Goal: Task Accomplishment & Management: Complete application form

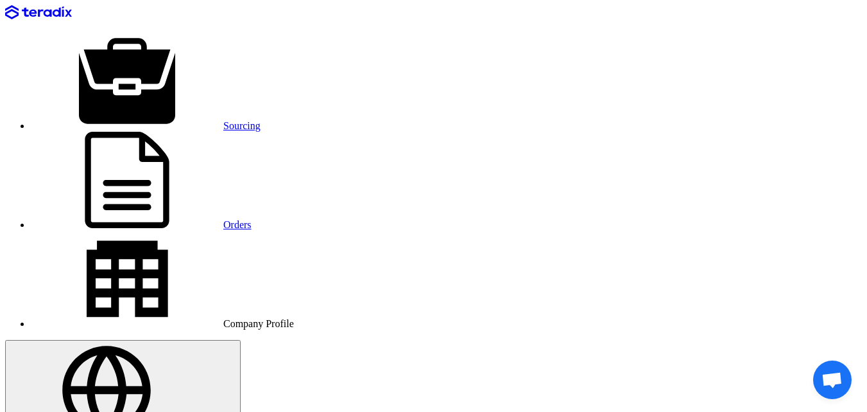
drag, startPoint x: 283, startPoint y: 286, endPoint x: 241, endPoint y: 276, distance: 42.8
drag, startPoint x: 288, startPoint y: 287, endPoint x: 205, endPoint y: 236, distance: 97.1
copy span "MAXIFLEX ultimate Gloves Model/Part: ultimate34-874-9(L) Make: MAXIFLEX Size: (…"
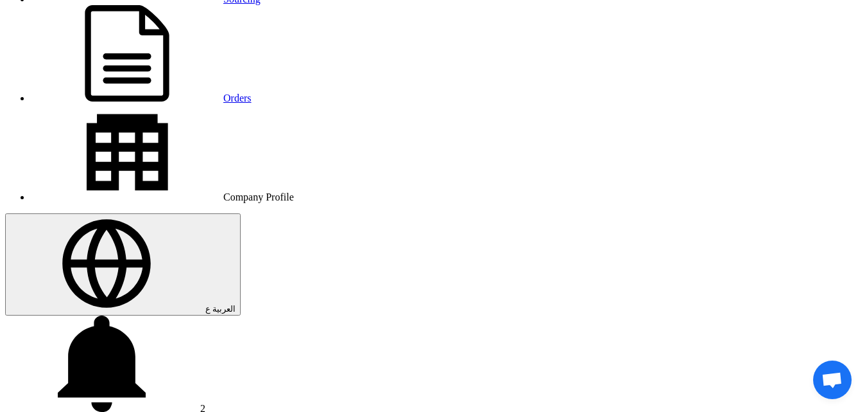
scroll to position [193, 0]
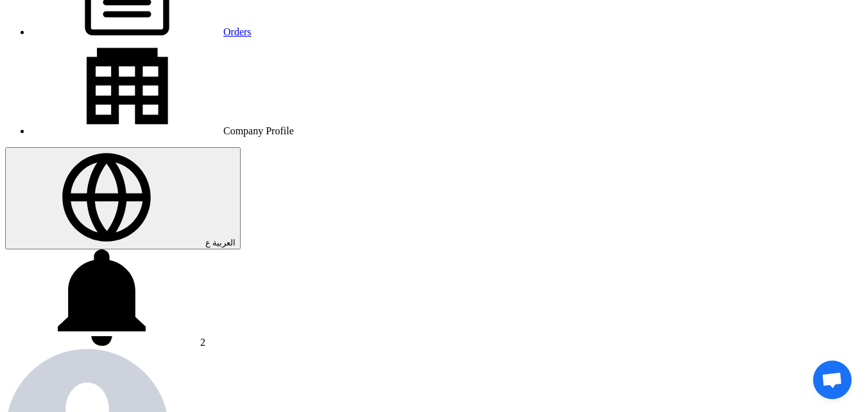
type input "0.4"
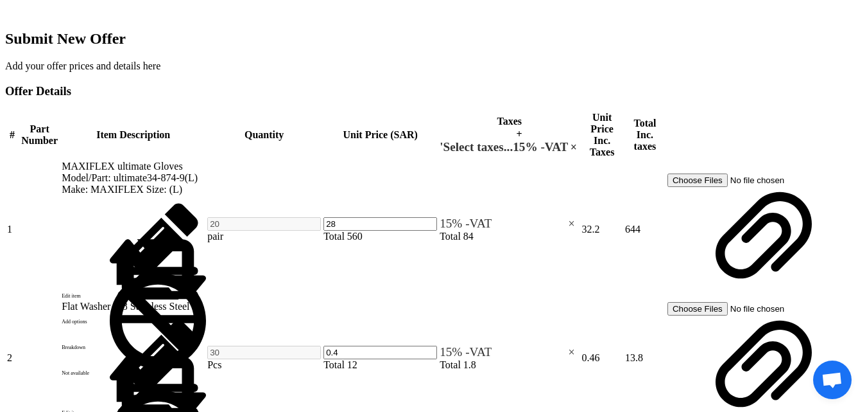
scroll to position [835, 0]
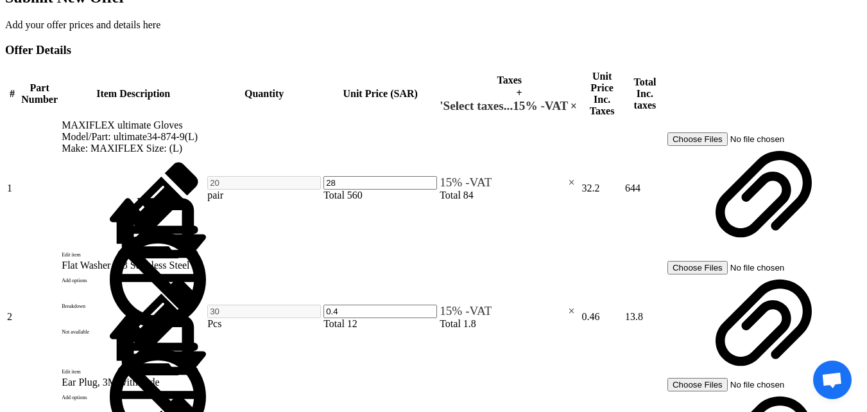
scroll to position [899, 0]
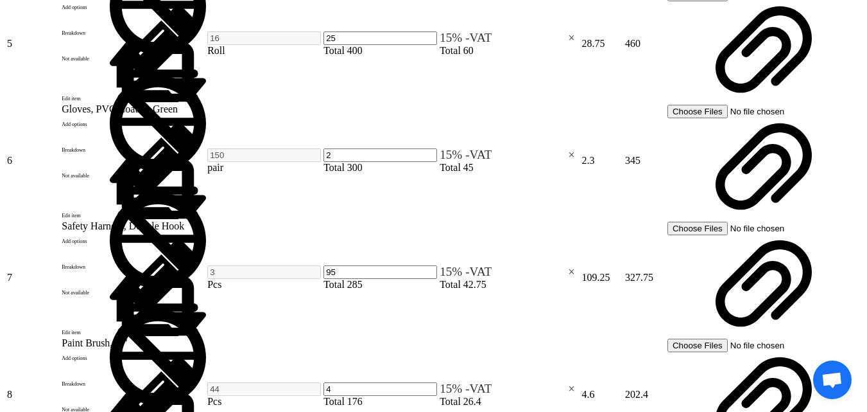
scroll to position [1413, 0]
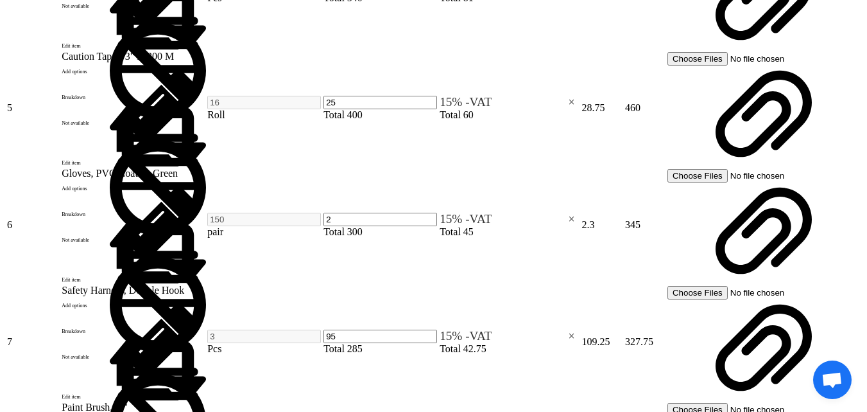
type input "45"
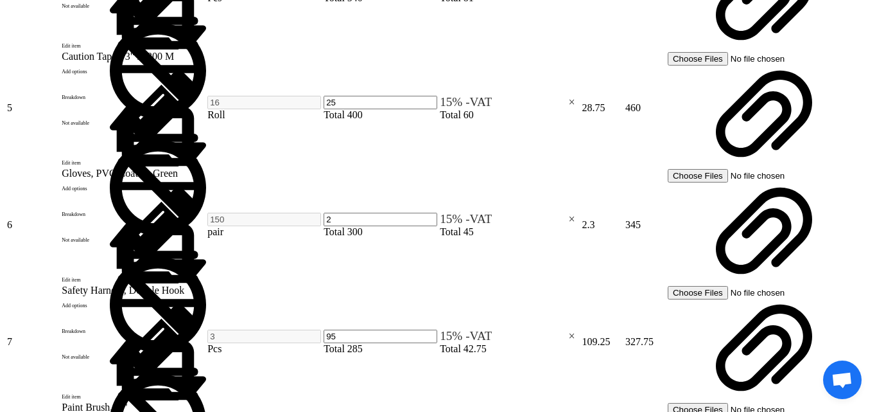
drag, startPoint x: 202, startPoint y: 249, endPoint x: 318, endPoint y: 262, distance: 116.9
type input "Boots, Rubber"
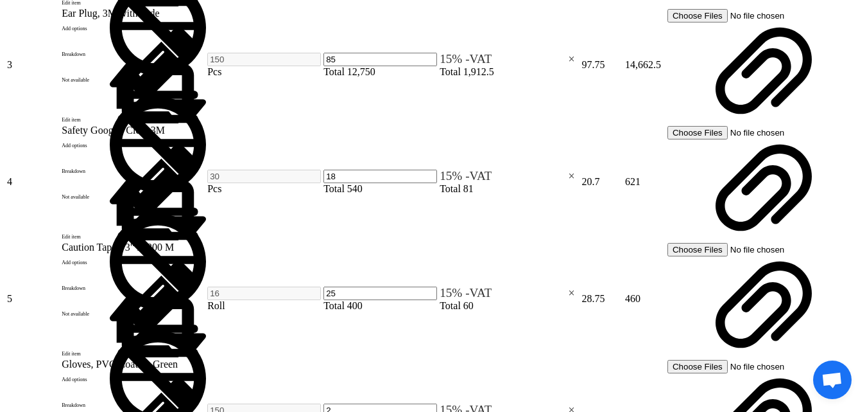
scroll to position [1220, 0]
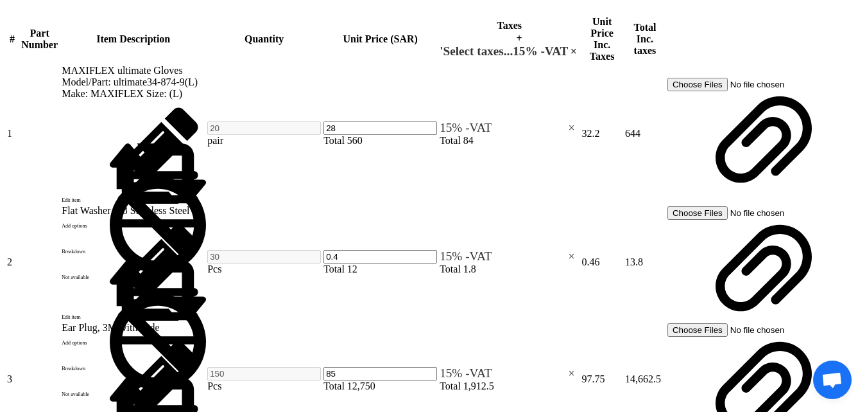
scroll to position [899, 0]
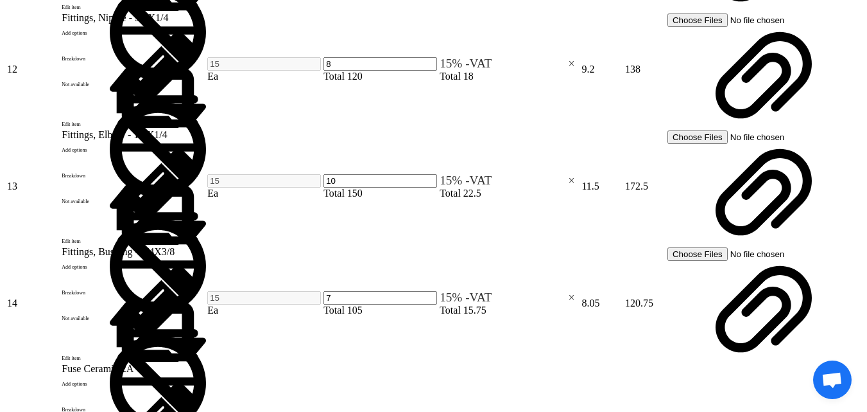
scroll to position [2376, 0]
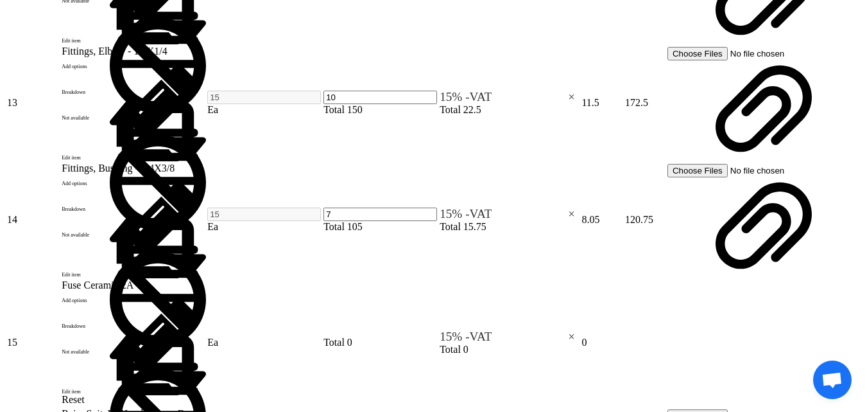
type input "32"
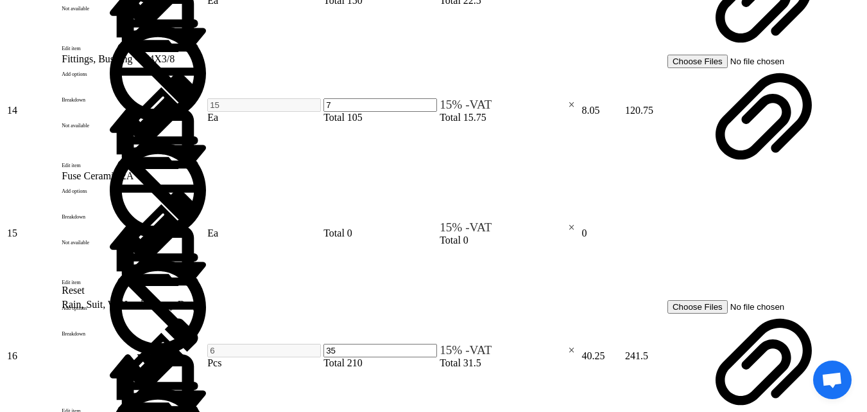
scroll to position [2504, 0]
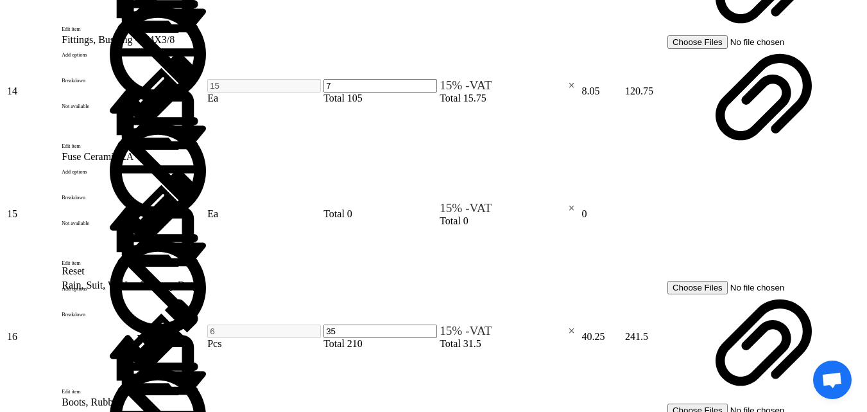
drag, startPoint x: 295, startPoint y: 231, endPoint x: 196, endPoint y: 230, distance: 98.9
copy span "Polyrex EM 16 Kg/pail"
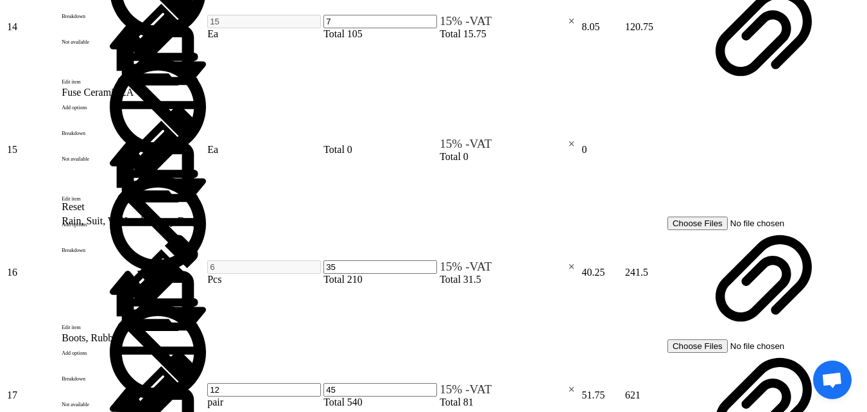
type input "110"
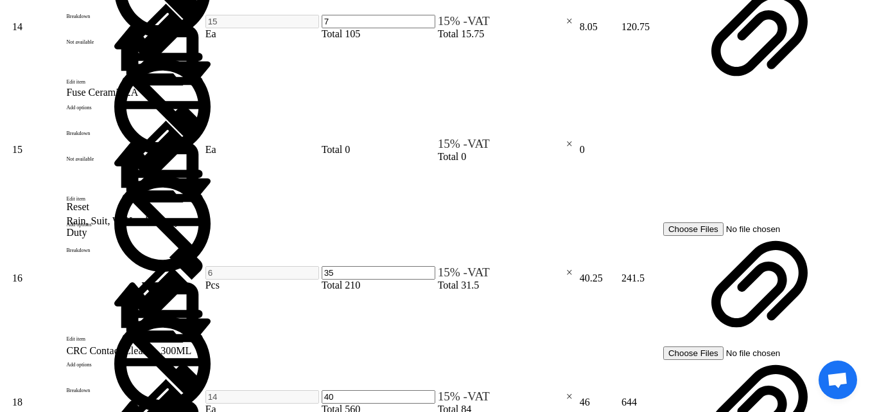
scroll to position [2471, 0]
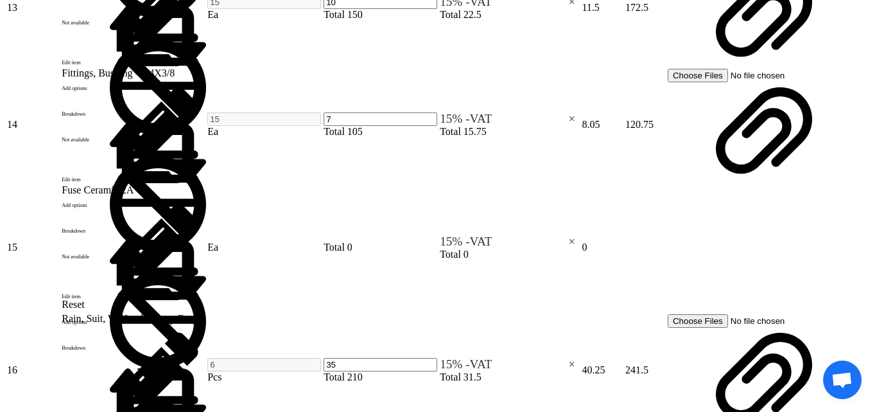
type input "mobil grease Polyrex EM 16 Kg/pail"
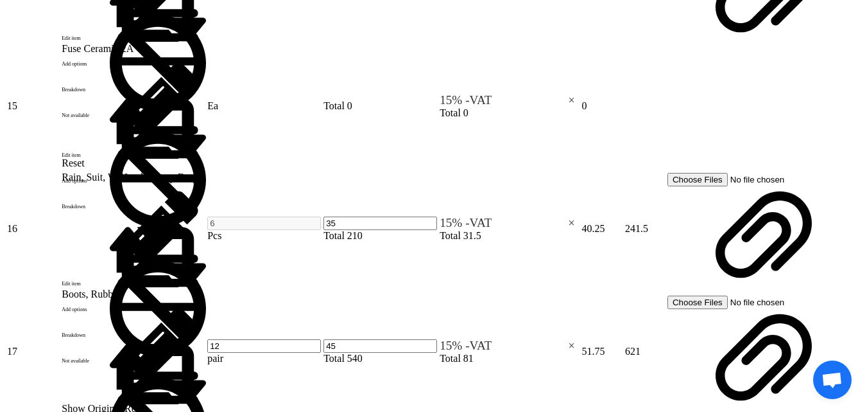
scroll to position [2632, 0]
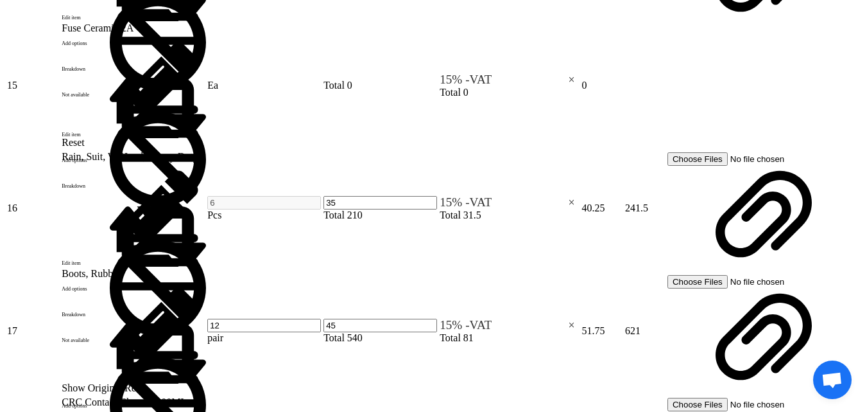
drag, startPoint x: 458, startPoint y: 137, endPoint x: 429, endPoint y: 143, distance: 30.1
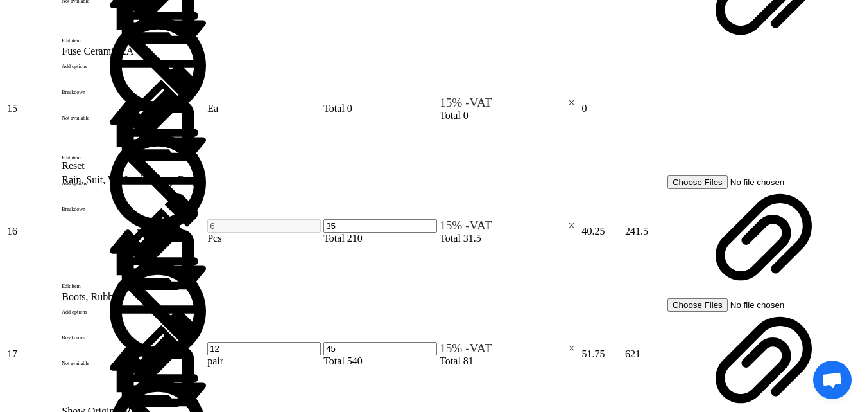
type input "120"
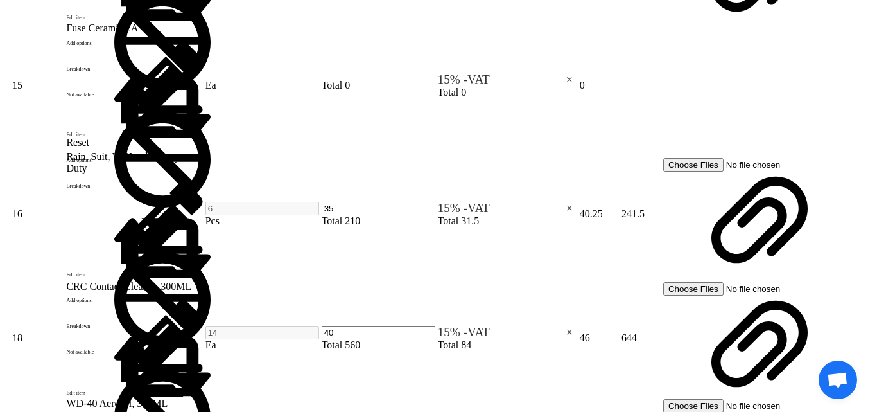
scroll to position [2535, 0]
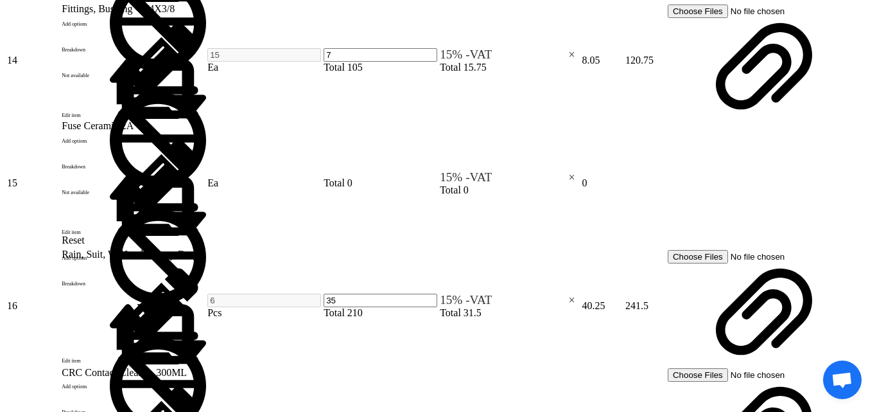
scroll to position [0, 56]
type input "Hempel Epoxy paint (Hempadur Mastic 45889)- 11480"
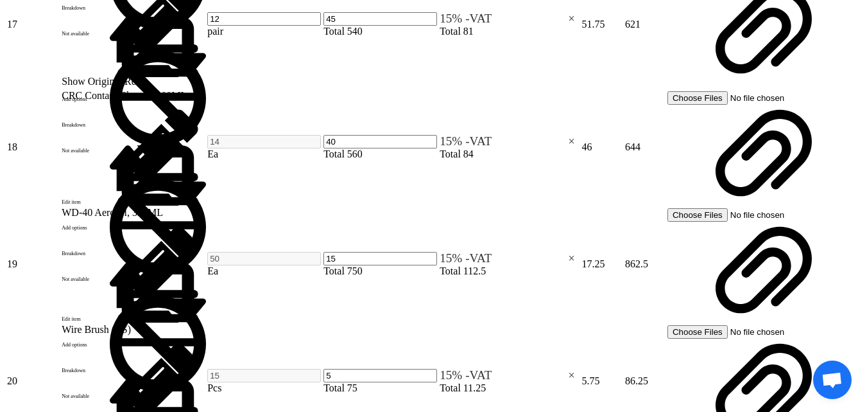
scroll to position [2953, 0]
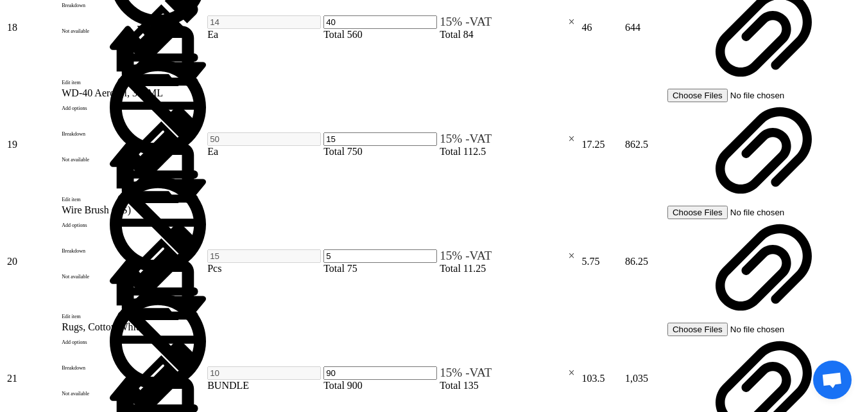
scroll to position [3082, 0]
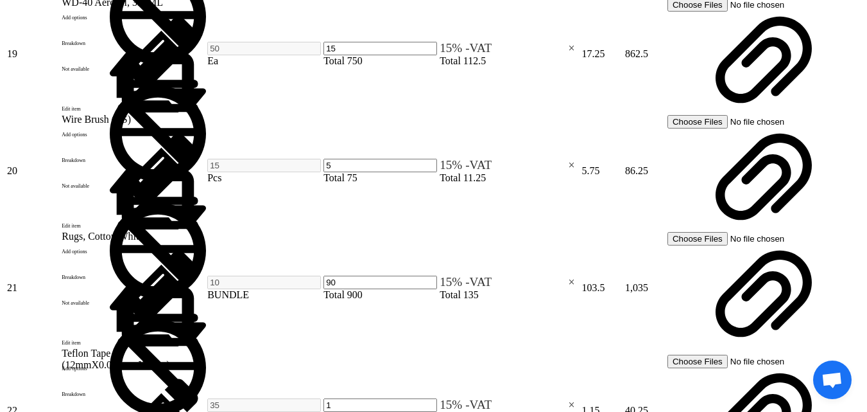
scroll to position [3210, 0]
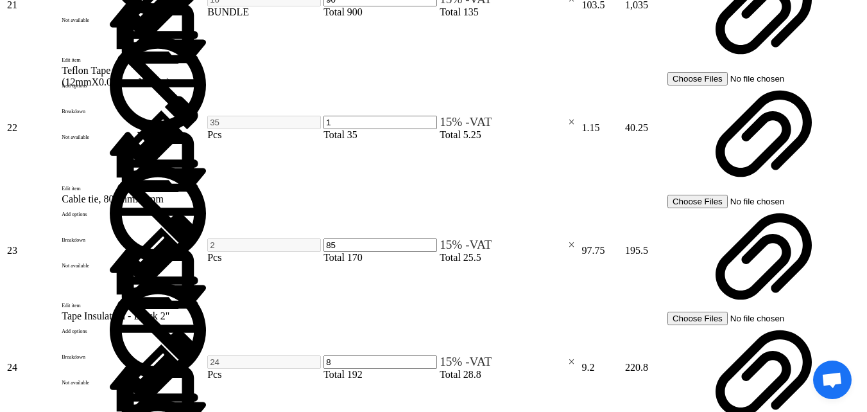
scroll to position [3467, 0]
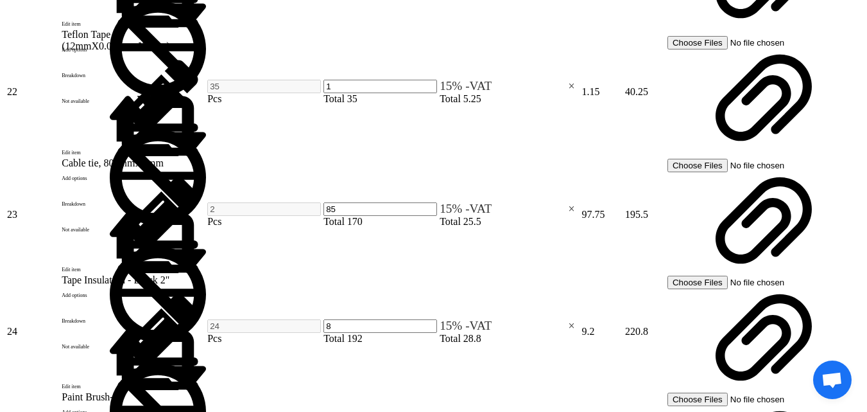
drag, startPoint x: 242, startPoint y: 205, endPoint x: 186, endPoint y: 194, distance: 57.7
copy tr "Tape, HV Insulation - 69 KV 130℃"
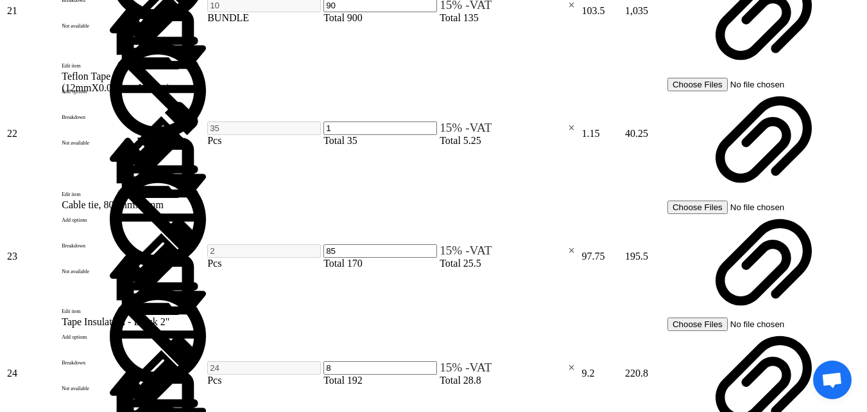
scroll to position [3403, 0]
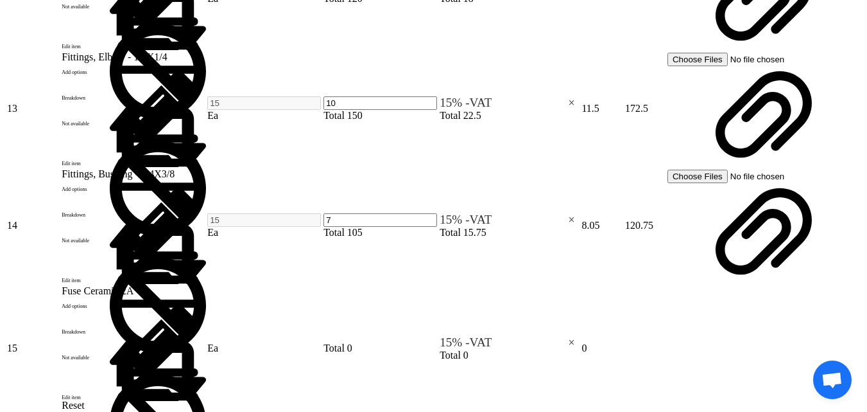
scroll to position [2376, 0]
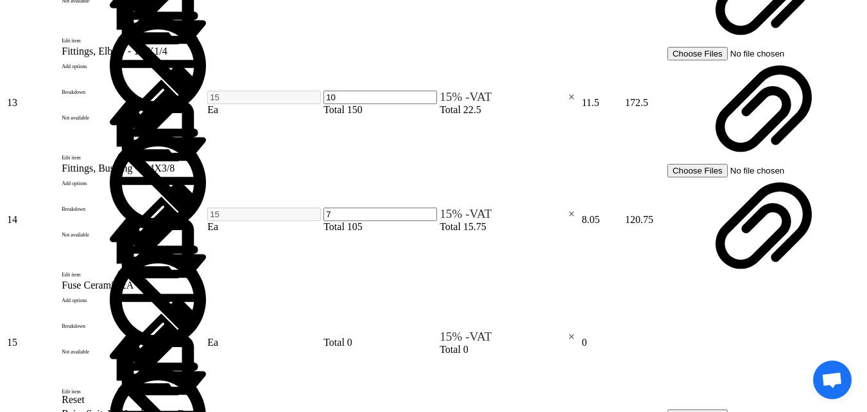
type input "3"
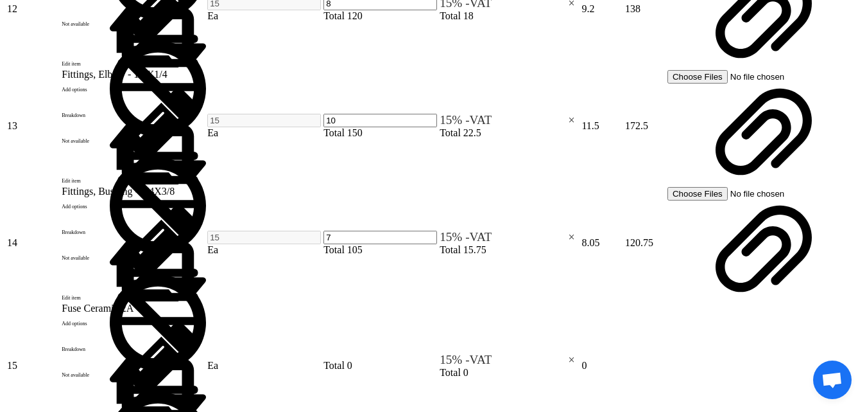
type input "4"
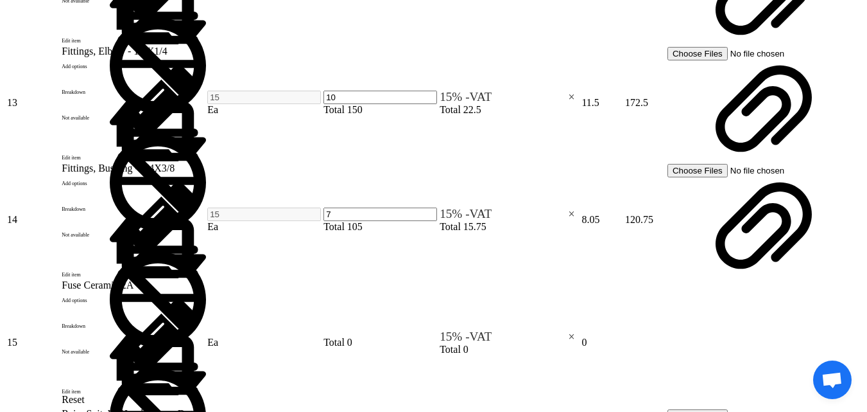
drag, startPoint x: 310, startPoint y: 213, endPoint x: 189, endPoint y: 228, distance: 121.7
copy tr "Blade, Hacksaw - 8D 18T"
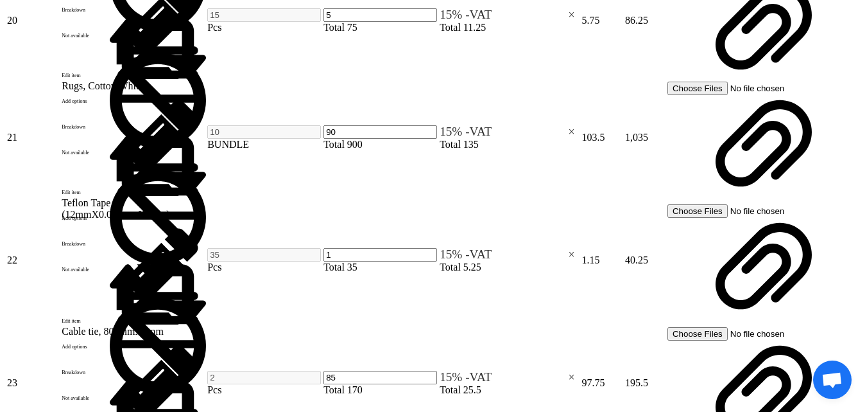
scroll to position [3339, 0]
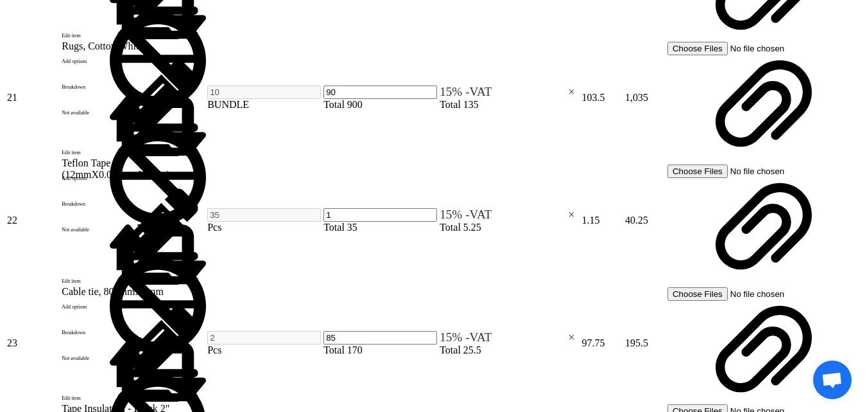
drag, startPoint x: 245, startPoint y: 335, endPoint x: 202, endPoint y: 324, distance: 43.8
copy span "Tape, HV Insulation - 69 KV 130℃"
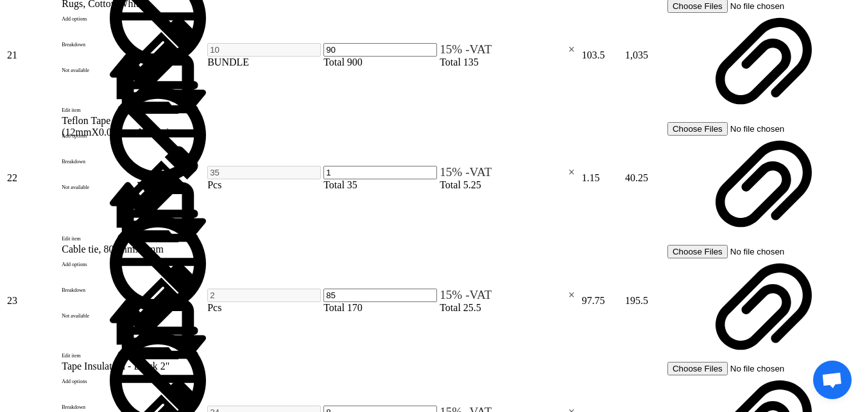
scroll to position [3403, 0]
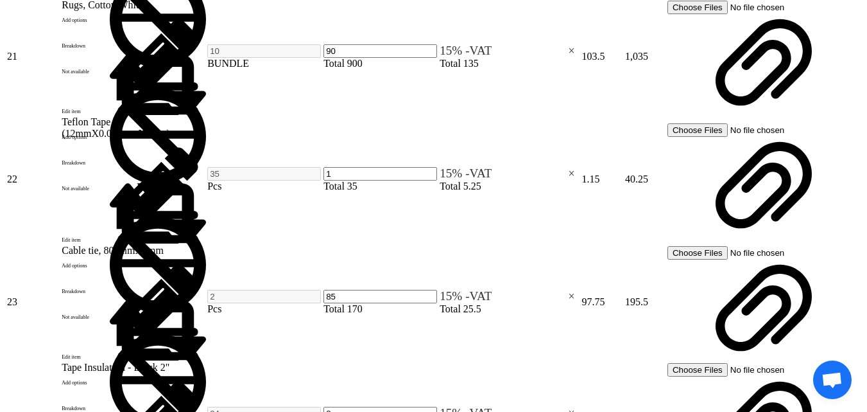
type input "7"
drag, startPoint x: 295, startPoint y: 180, endPoint x: 202, endPoint y: 180, distance: 93.1
copy span "SEALANT, SILICONE"
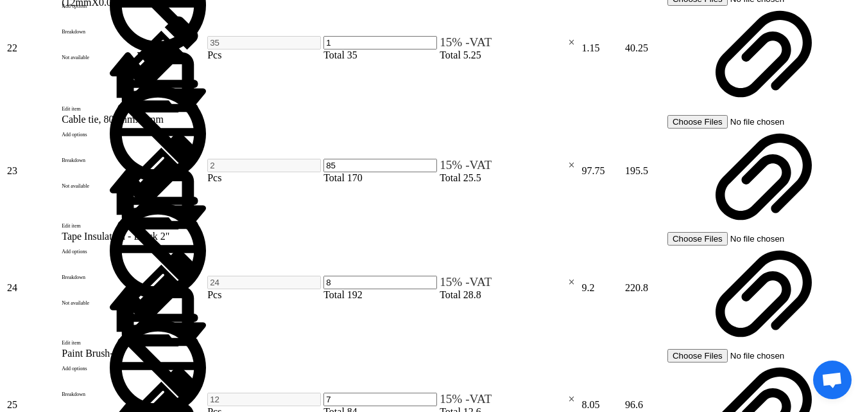
scroll to position [3531, 0]
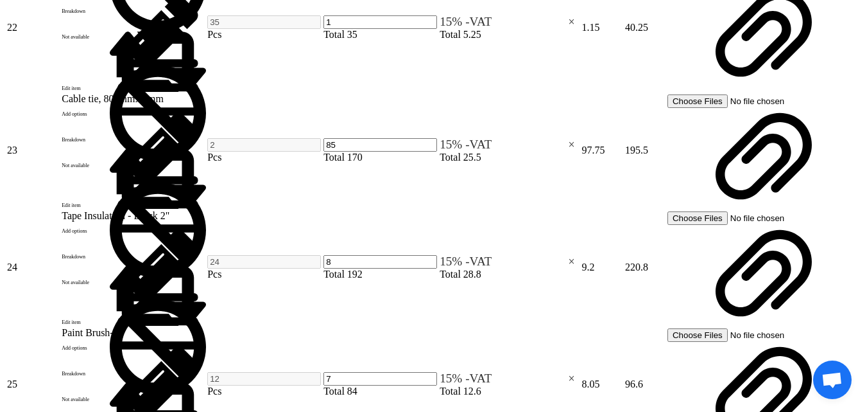
type input "110"
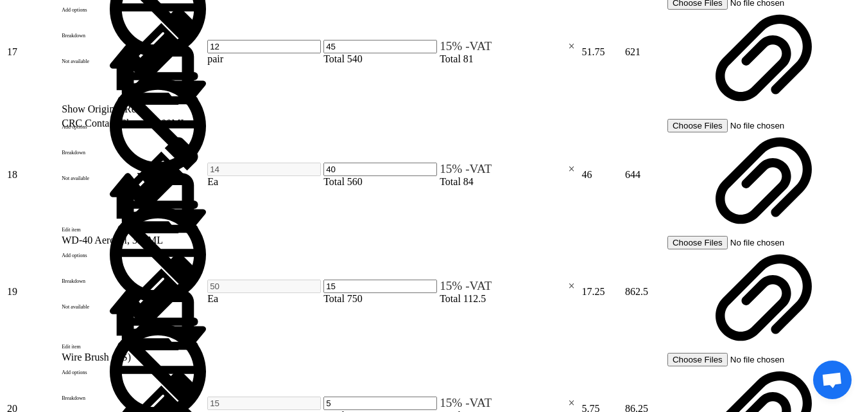
scroll to position [2889, 0]
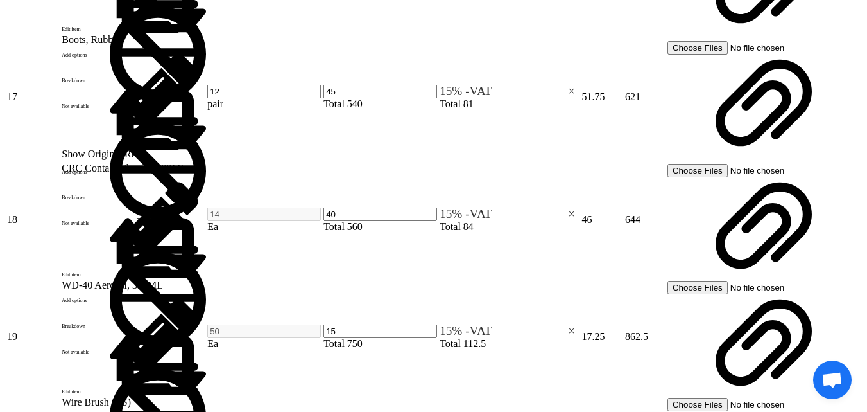
type input "4"
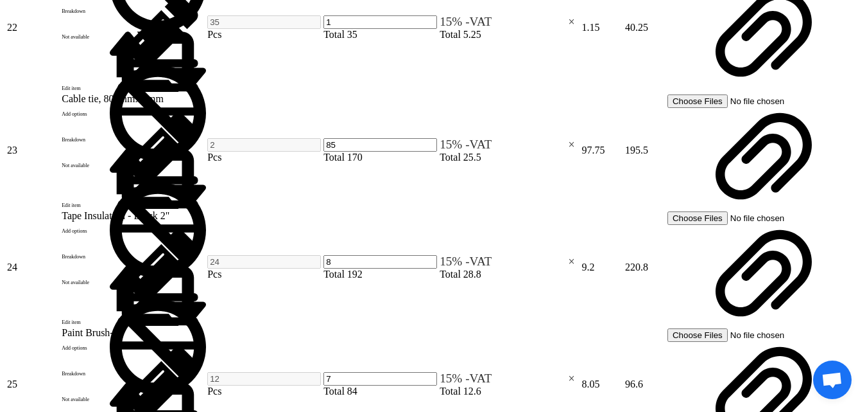
scroll to position [3596, 0]
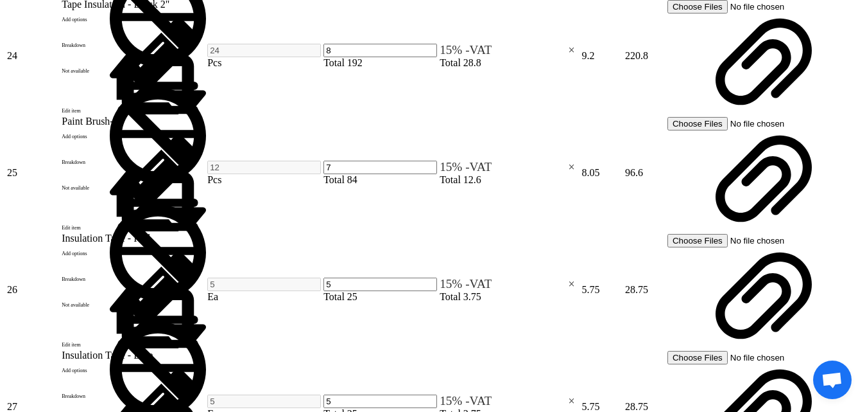
scroll to position [3788, 0]
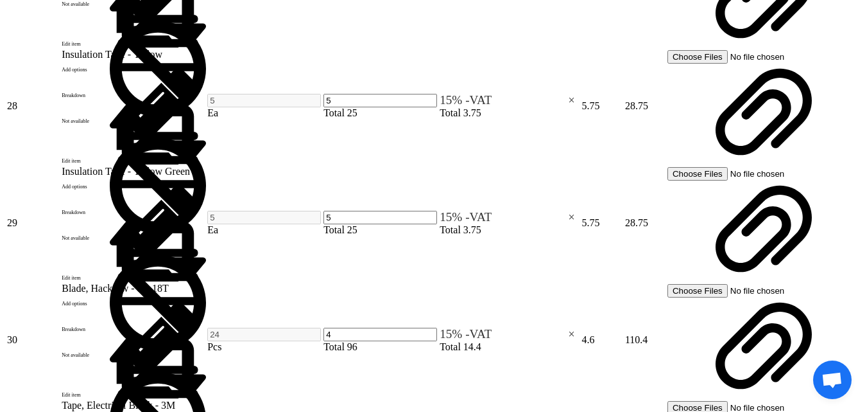
scroll to position [4173, 0]
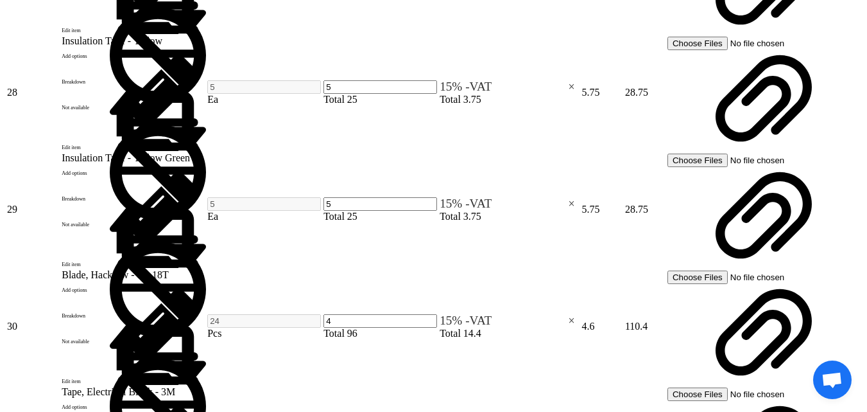
type input "1"
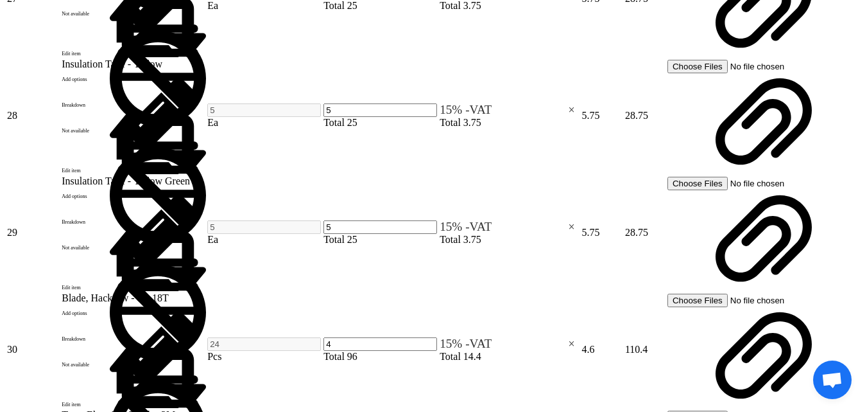
type input "9"
type input "10"
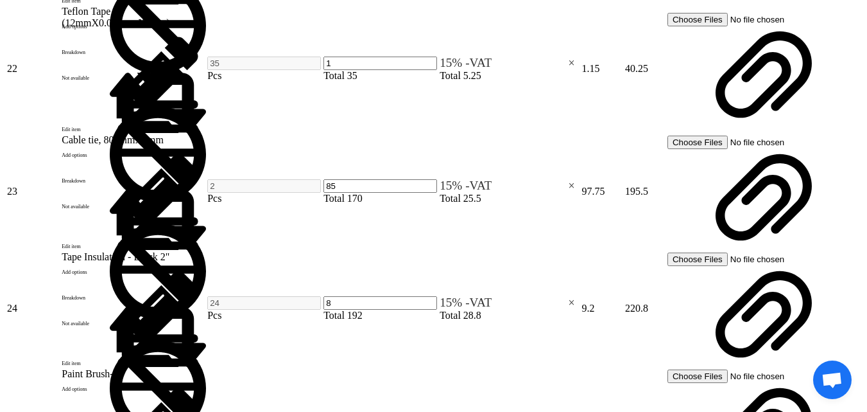
scroll to position [3467, 0]
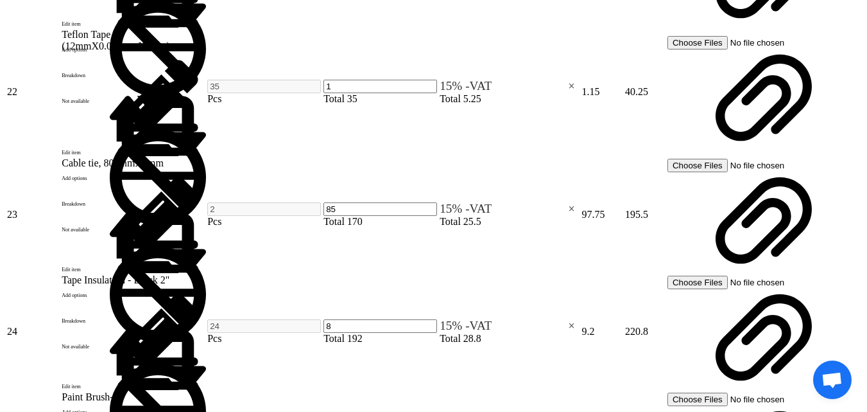
drag, startPoint x: 448, startPoint y: 129, endPoint x: 449, endPoint y: 135, distance: 6.5
drag, startPoint x: 443, startPoint y: 134, endPoint x: 415, endPoint y: 139, distance: 28.7
type input "10"
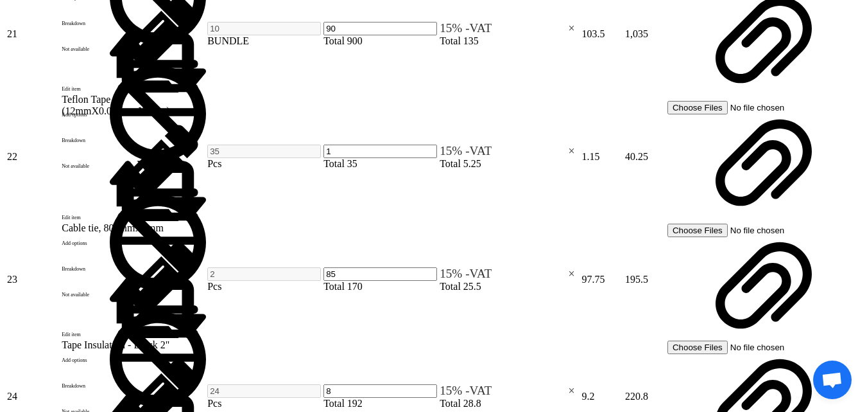
scroll to position [3403, 0]
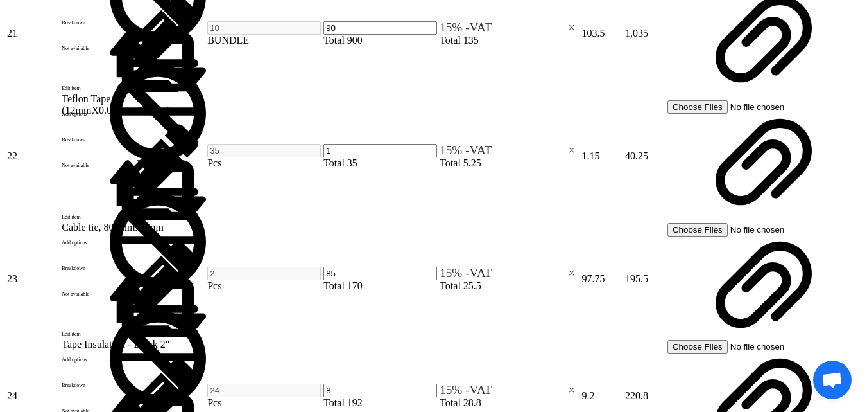
type input "1"
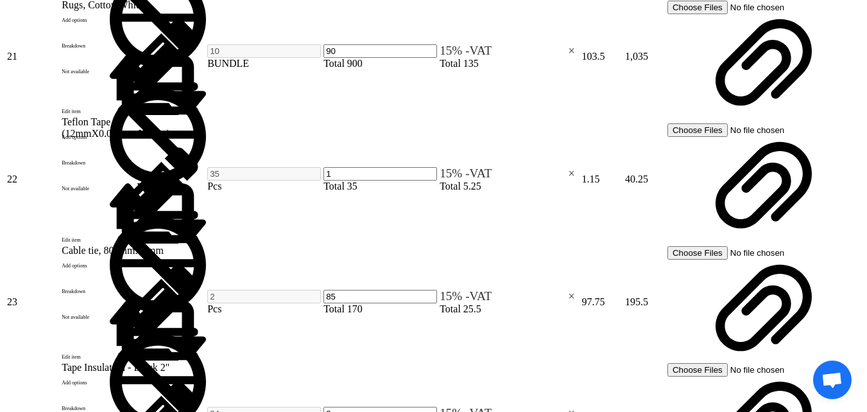
drag, startPoint x: 447, startPoint y: 277, endPoint x: 433, endPoint y: 282, distance: 14.2
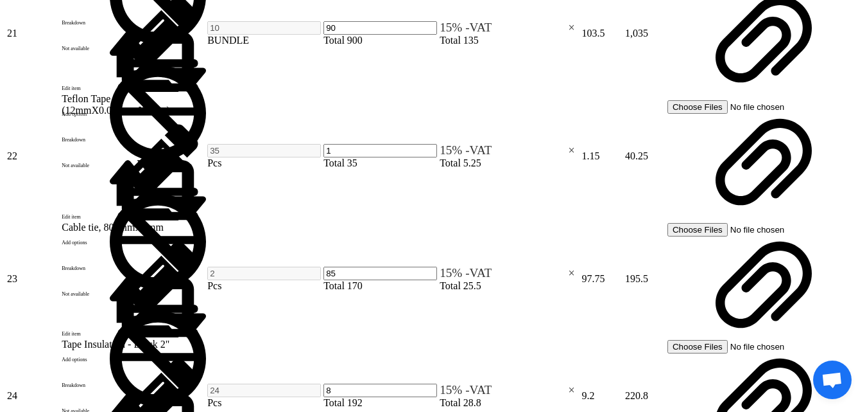
type input "110"
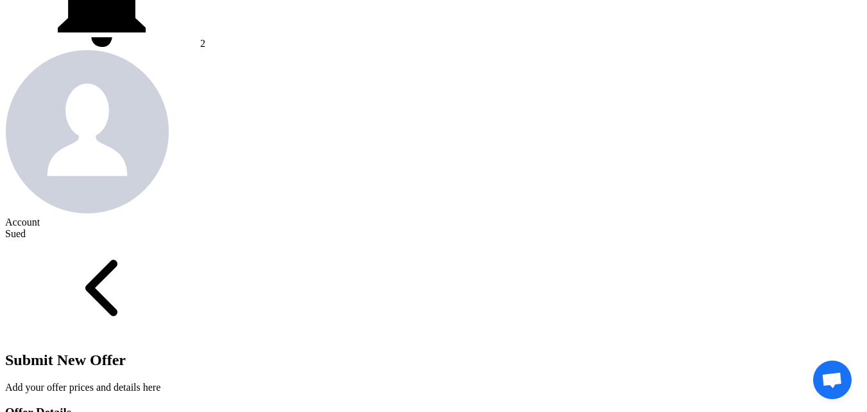
scroll to position [514, 0]
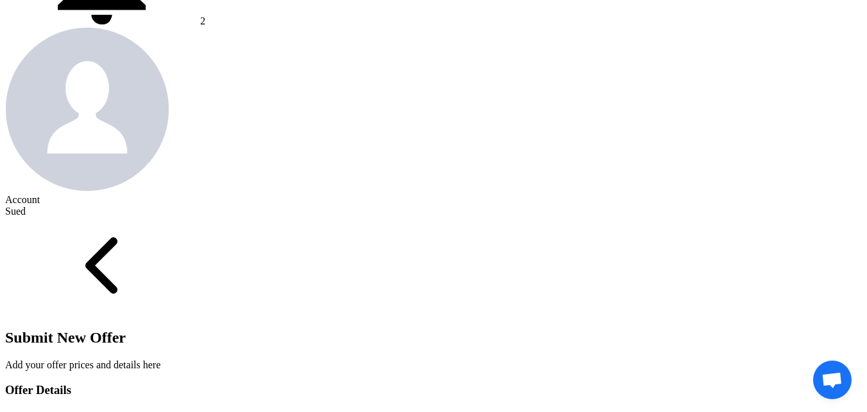
type input "1.9"
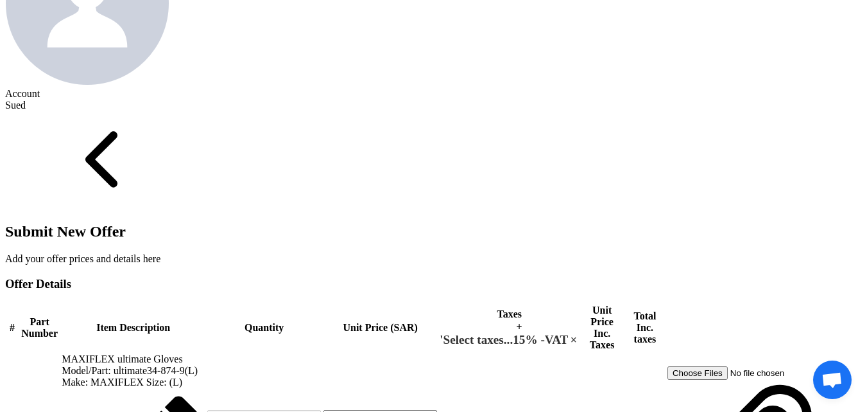
scroll to position [642, 0]
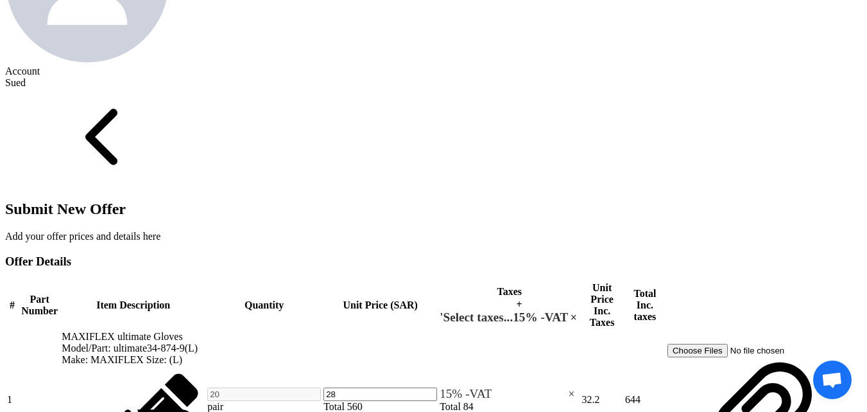
drag, startPoint x: 270, startPoint y: 283, endPoint x: 199, endPoint y: 268, distance: 72.8
copy span "lint free Cotton Rugs; White (Bundle)"
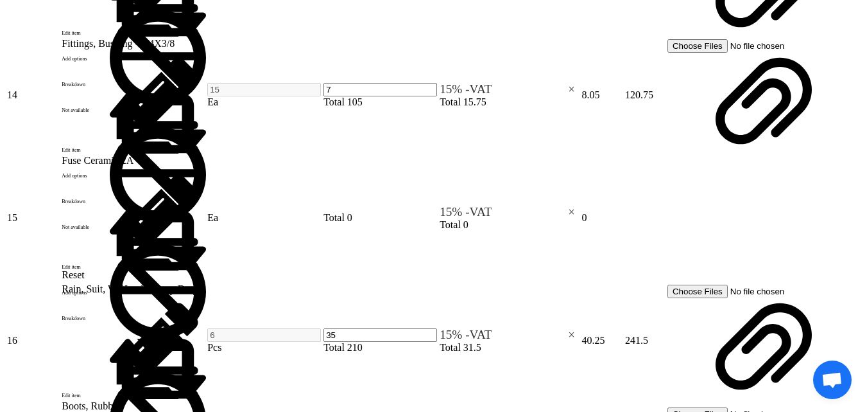
scroll to position [2504, 0]
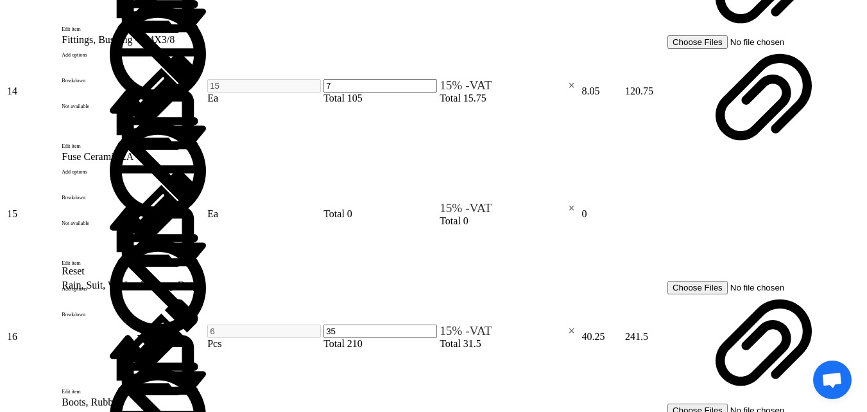
type input "140"
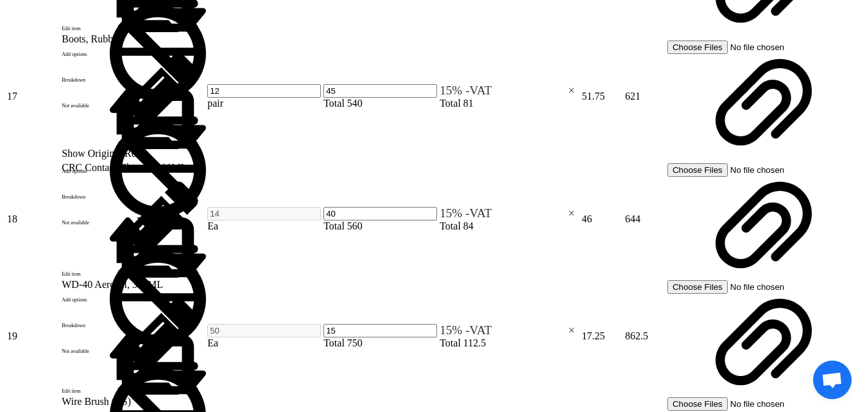
scroll to position [2889, 0]
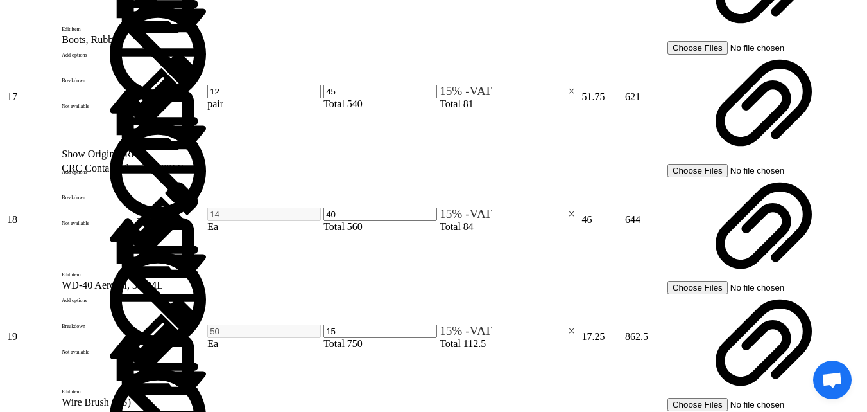
type input "4"
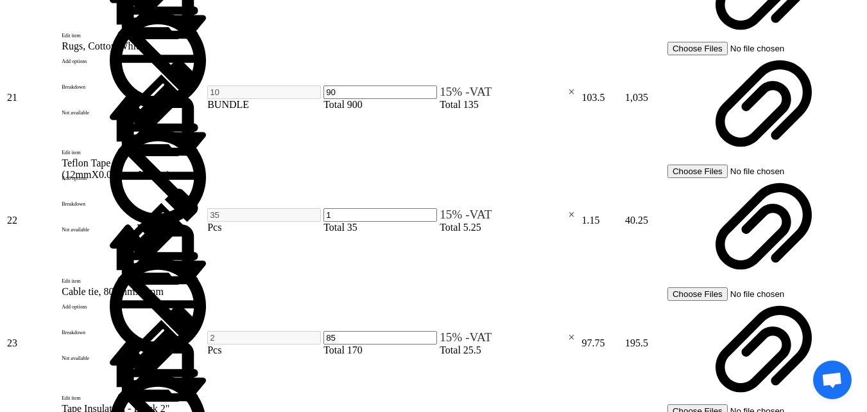
scroll to position [3403, 0]
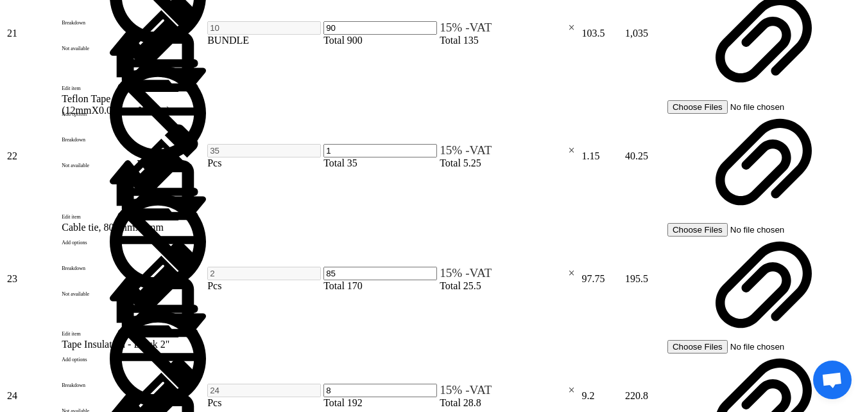
drag, startPoint x: 450, startPoint y: 281, endPoint x: 422, endPoint y: 281, distance: 28.3
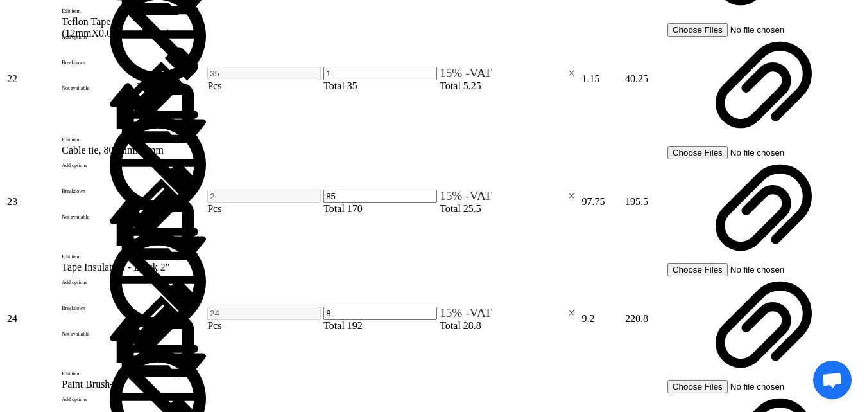
scroll to position [3477, 0]
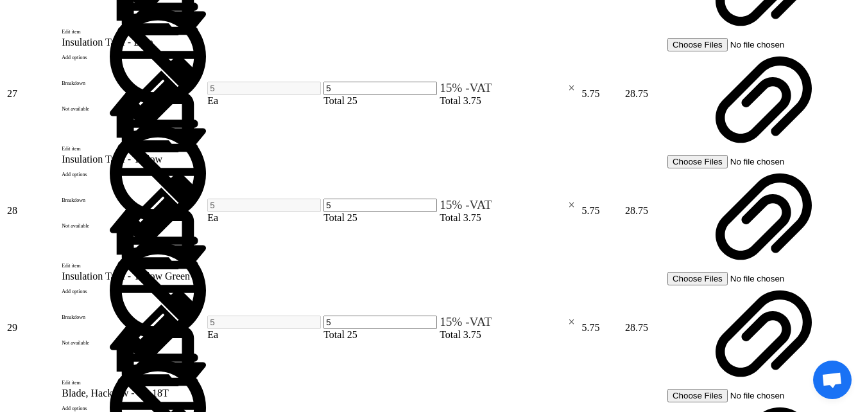
scroll to position [4119, 0]
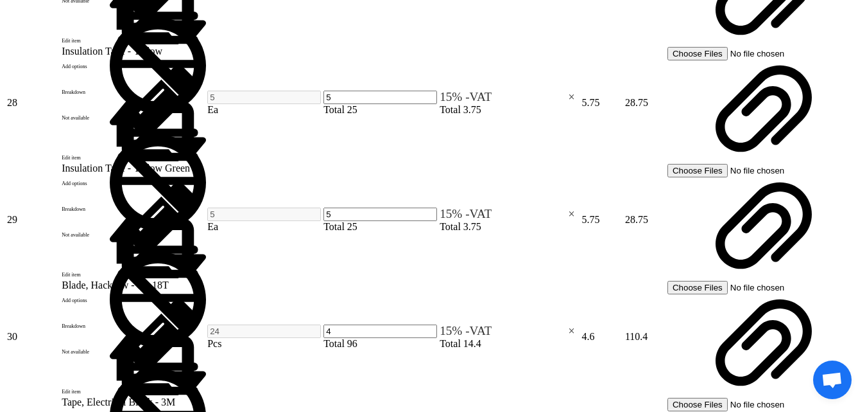
scroll to position [4183, 0]
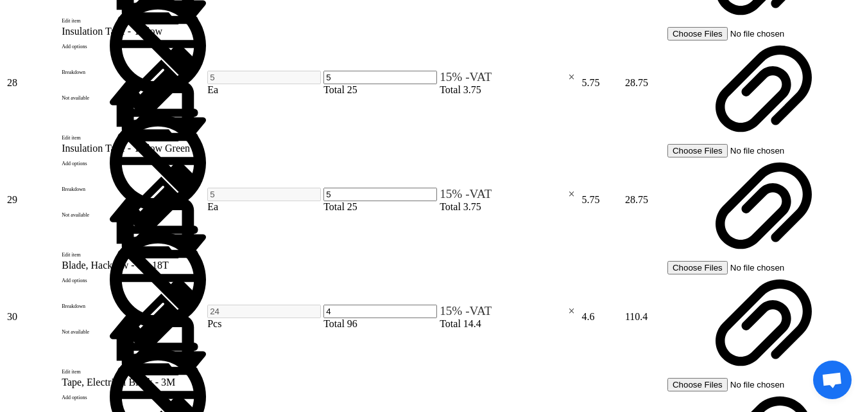
drag, startPoint x: 247, startPoint y: 83, endPoint x: 200, endPoint y: 81, distance: 46.9
copy span "Duct Seal"
type input "7"
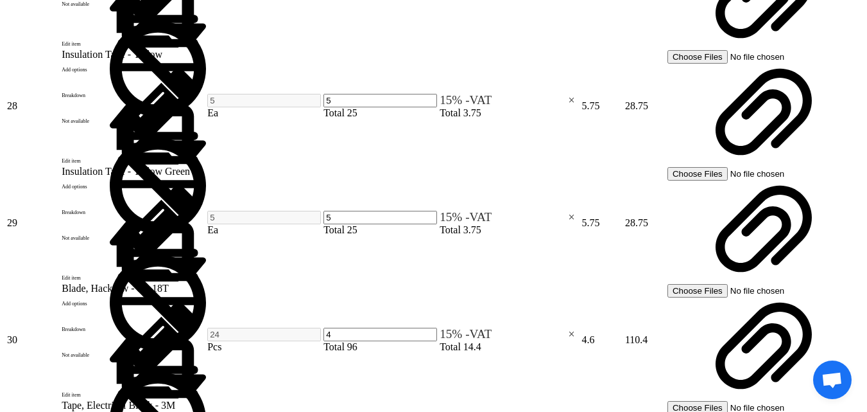
type input "68"
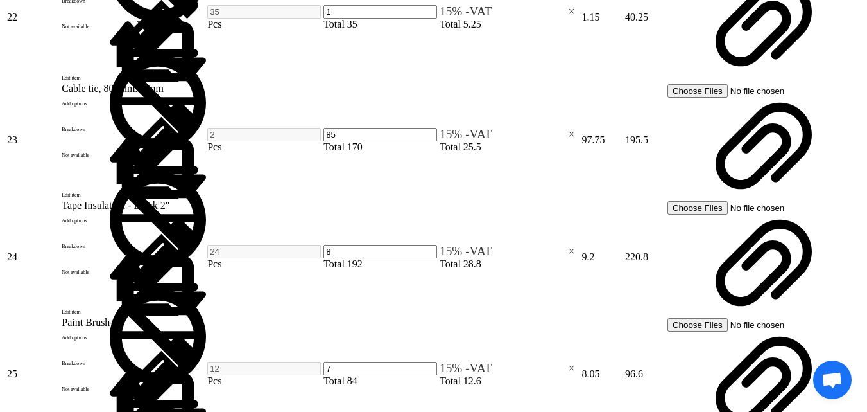
scroll to position [3541, 0]
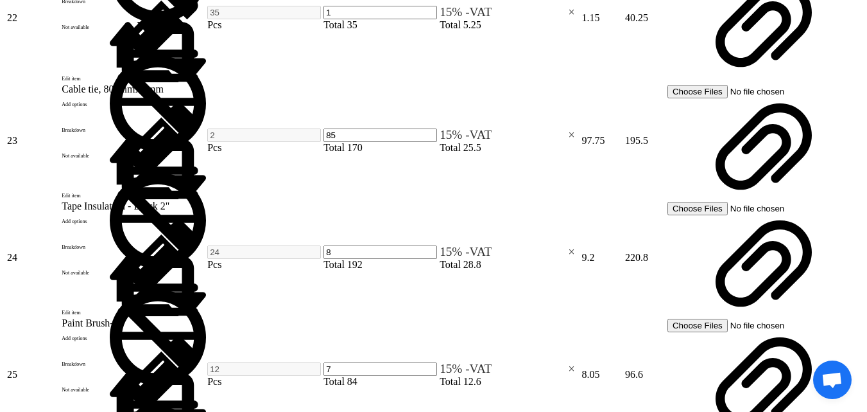
type input "1"
type input "9"
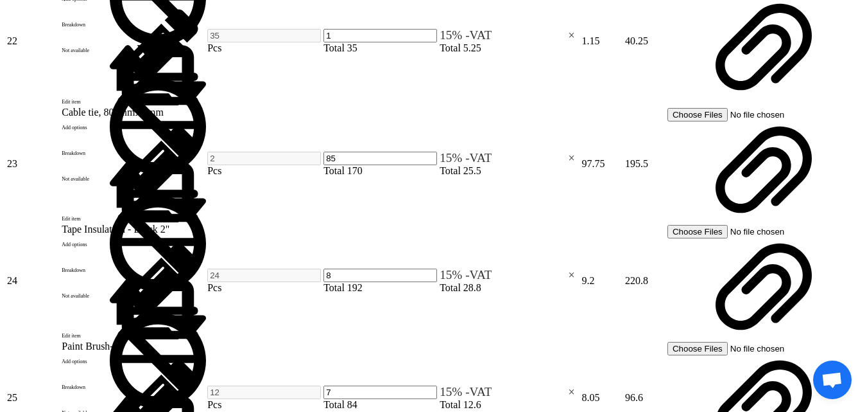
type input "88"
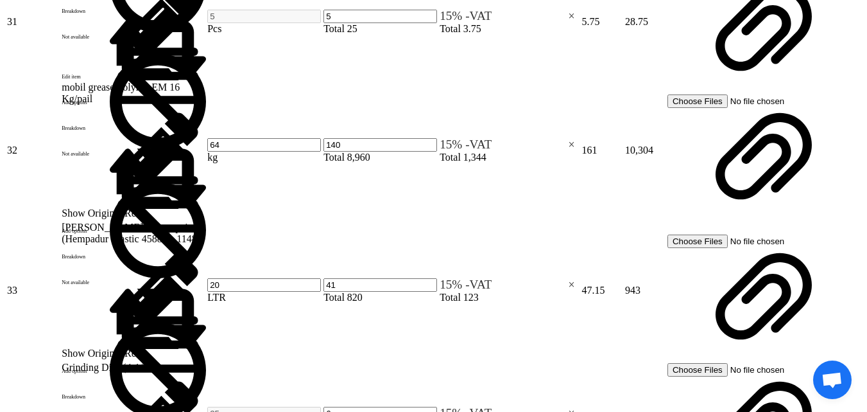
scroll to position [4761, 0]
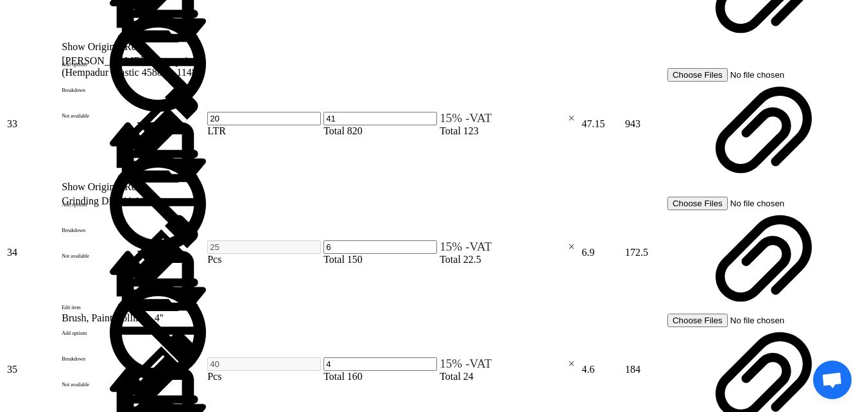
drag, startPoint x: 132, startPoint y: 333, endPoint x: 109, endPoint y: 341, distance: 25.2
type input "100"
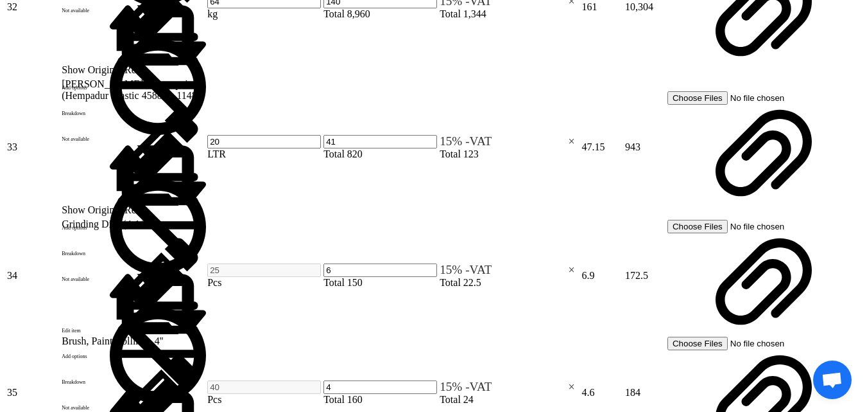
type input "30"
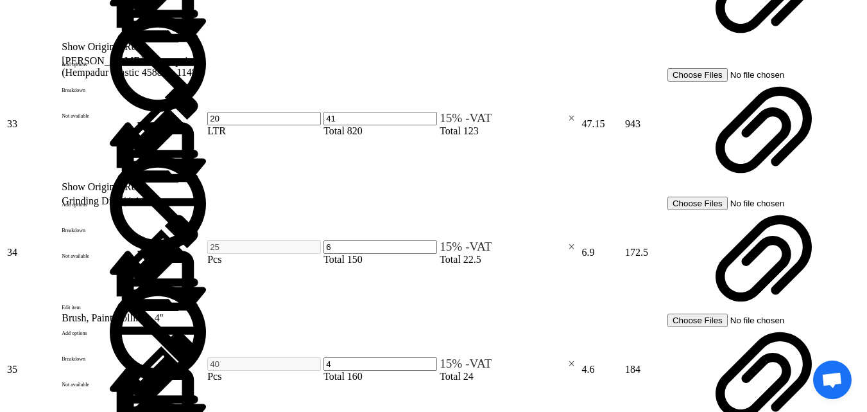
scroll to position [4697, 0]
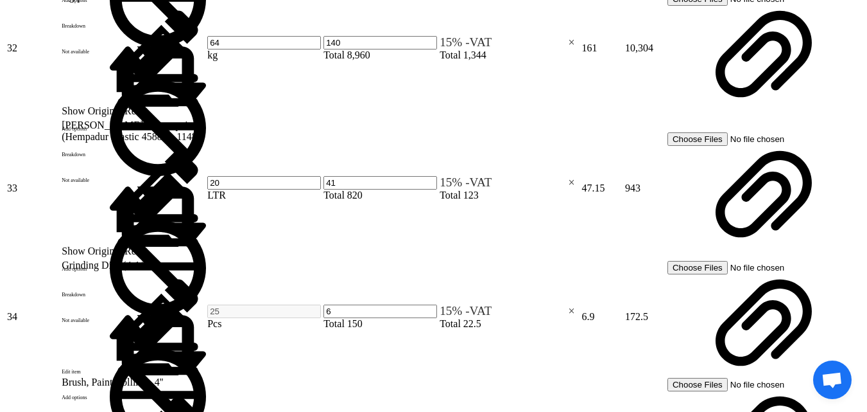
type input "10/18/2025"
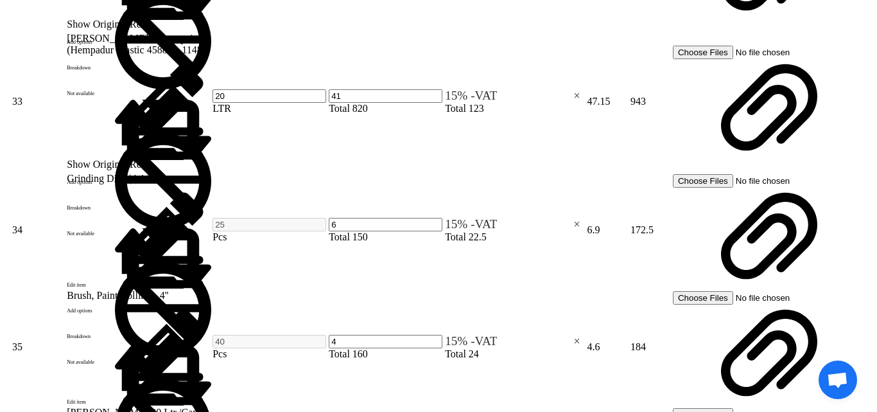
scroll to position [4761, 0]
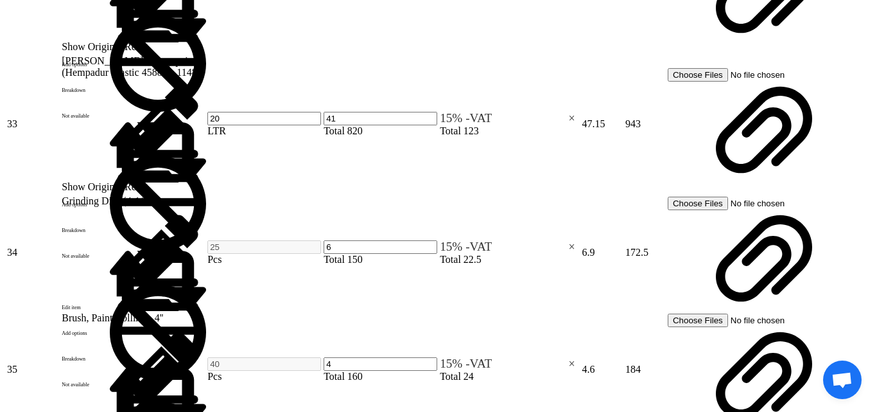
scroll to position [2082, 0]
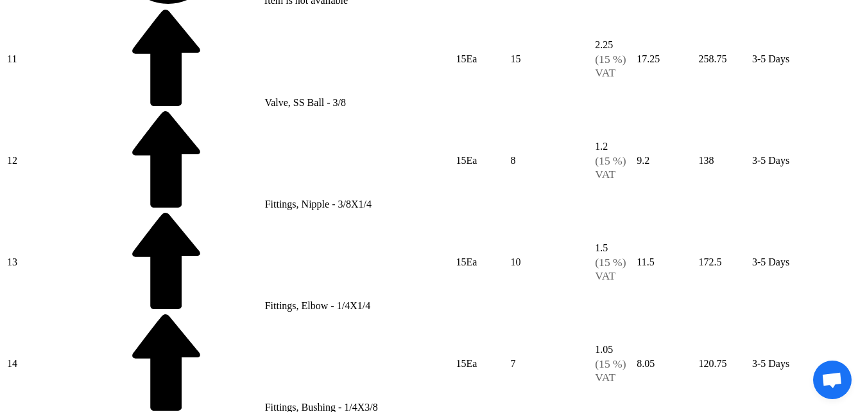
scroll to position [3211, 0]
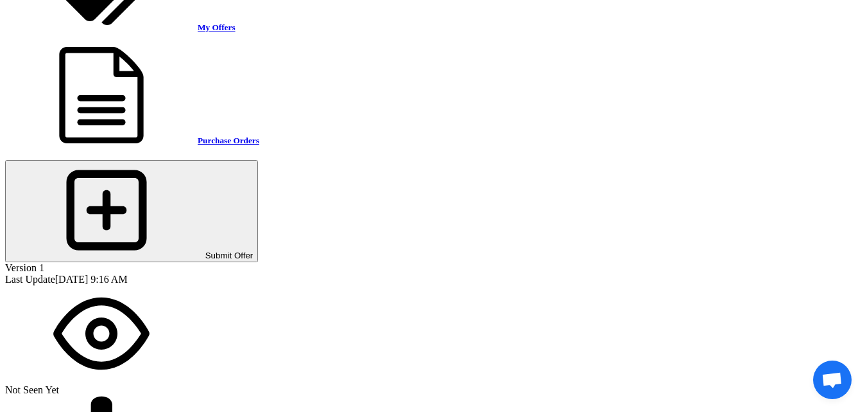
scroll to position [1349, 0]
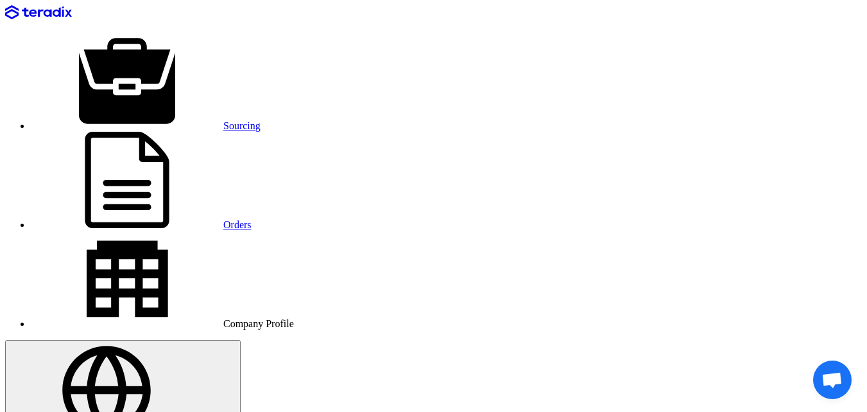
scroll to position [170, 0]
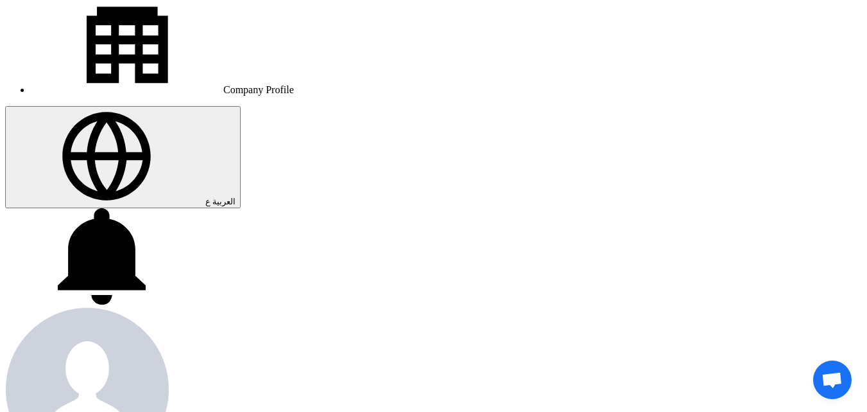
scroll to position [257, 0]
